Goal: Task Accomplishment & Management: Manage account settings

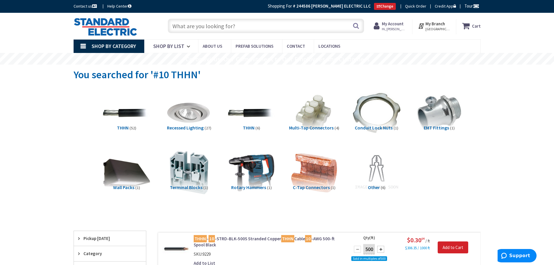
click at [397, 27] on span "Hi, [PERSON_NAME]" at bounding box center [394, 29] width 25 height 5
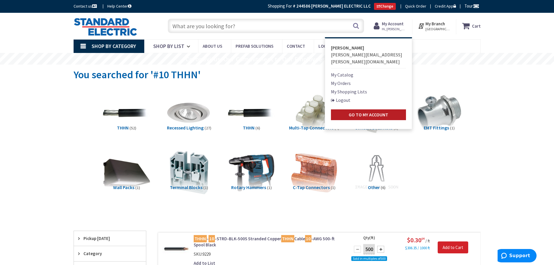
click at [375, 112] on strong "Go to My Account" at bounding box center [369, 115] width 40 height 6
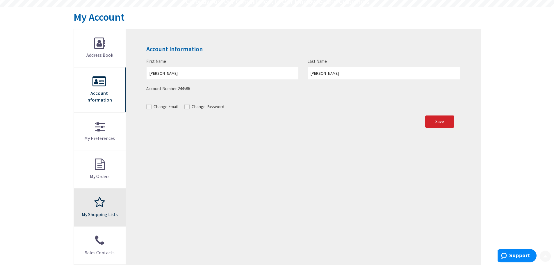
scroll to position [58, 0]
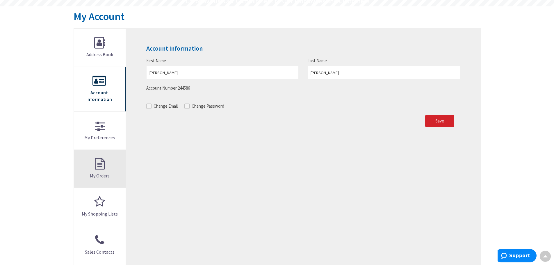
click at [98, 172] on link "My Orders" at bounding box center [100, 169] width 52 height 38
